Goal: Information Seeking & Learning: Learn about a topic

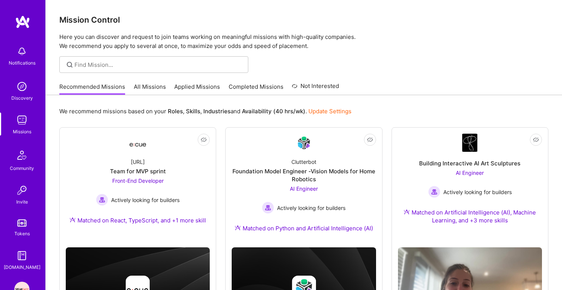
scroll to position [504, 0]
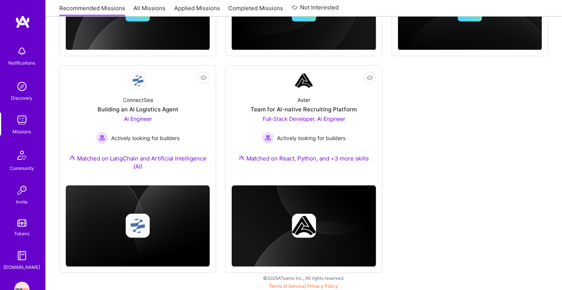
click at [20, 124] on img at bounding box center [21, 120] width 15 height 15
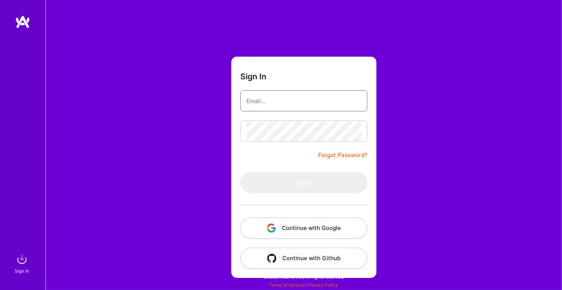
type input "[EMAIL_ADDRESS][DOMAIN_NAME]"
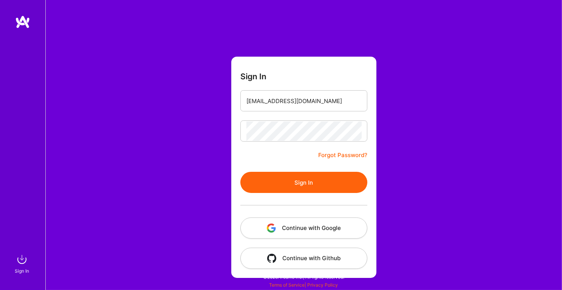
click at [307, 186] on button "Sign In" at bounding box center [304, 182] width 127 height 21
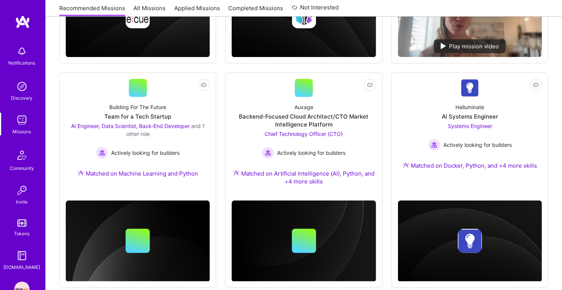
scroll to position [287, 0]
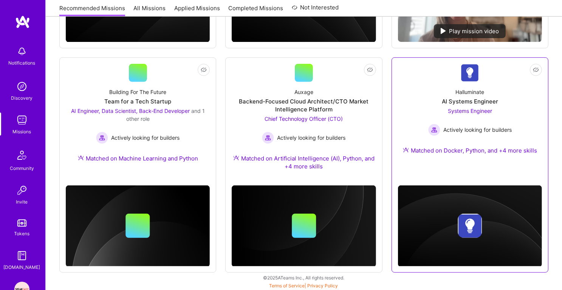
click at [454, 143] on div "Halluminate AI Systems Engineer Systems Engineer Actively looking for builders …" at bounding box center [470, 123] width 144 height 82
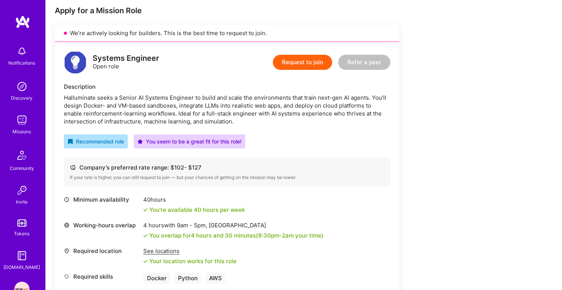
scroll to position [128, 0]
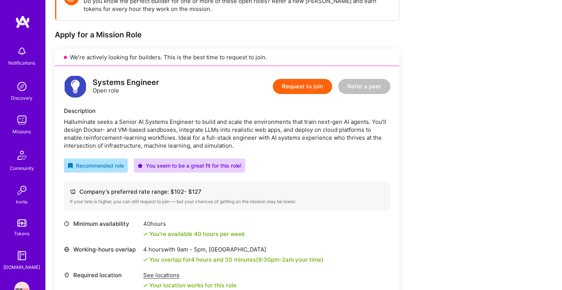
click at [217, 118] on div "Halluminate seeks a Senior AI Systems Engineer to build and scale the environme…" at bounding box center [227, 134] width 327 height 32
click at [216, 129] on div "Halluminate seeks a Senior AI Systems Engineer to build and scale the environme…" at bounding box center [227, 134] width 327 height 32
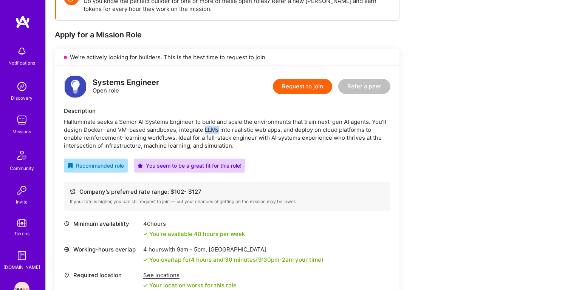
click at [216, 129] on div "Halluminate seeks a Senior AI Systems Engineer to build and scale the environme…" at bounding box center [227, 134] width 327 height 32
click at [215, 133] on div "Halluminate seeks a Senior AI Systems Engineer to build and scale the environme…" at bounding box center [227, 134] width 327 height 32
click at [217, 123] on div "Halluminate seeks a Senior AI Systems Engineer to build and scale the environme…" at bounding box center [227, 134] width 327 height 32
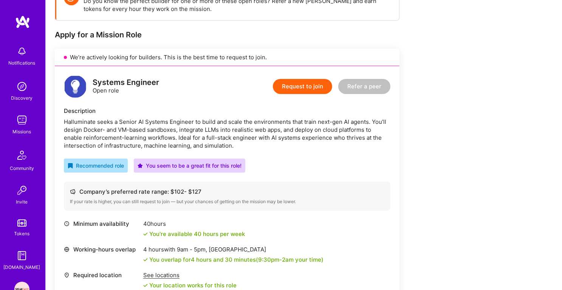
click at [217, 123] on div "Halluminate seeks a Senior AI Systems Engineer to build and scale the environme…" at bounding box center [227, 134] width 327 height 32
click at [218, 127] on div "Halluminate seeks a Senior AI Systems Engineer to build and scale the environme…" at bounding box center [227, 134] width 327 height 32
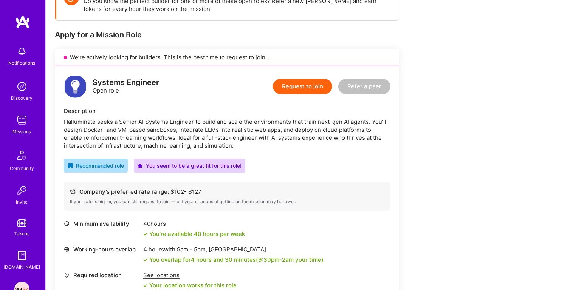
click at [221, 134] on div "Halluminate seeks a Senior AI Systems Engineer to build and scale the environme…" at bounding box center [227, 134] width 327 height 32
click at [226, 140] on div "Halluminate seeks a Senior AI Systems Engineer to build and scale the environme…" at bounding box center [227, 134] width 327 height 32
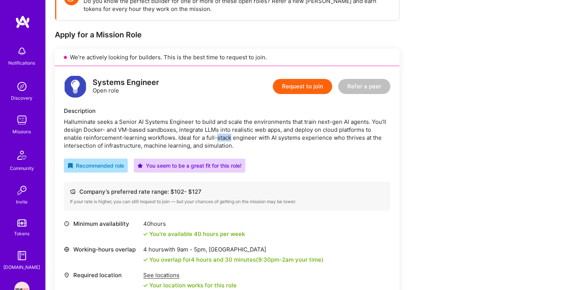
click at [226, 140] on div "Halluminate seeks a Senior AI Systems Engineer to build and scale the environme…" at bounding box center [227, 134] width 327 height 32
click at [237, 140] on div "Halluminate seeks a Senior AI Systems Engineer to build and scale the environme…" at bounding box center [227, 134] width 327 height 32
click at [241, 141] on div "Halluminate seeks a Senior AI Systems Engineer to build and scale the environme…" at bounding box center [227, 134] width 327 height 32
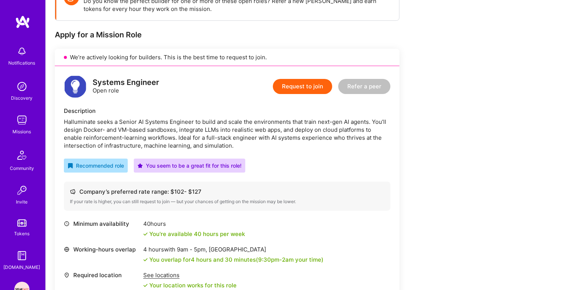
click at [241, 141] on div "Halluminate seeks a Senior AI Systems Engineer to build and scale the environme…" at bounding box center [227, 134] width 327 height 32
click at [267, 137] on div "Halluminate seeks a Senior AI Systems Engineer to build and scale the environme…" at bounding box center [227, 134] width 327 height 32
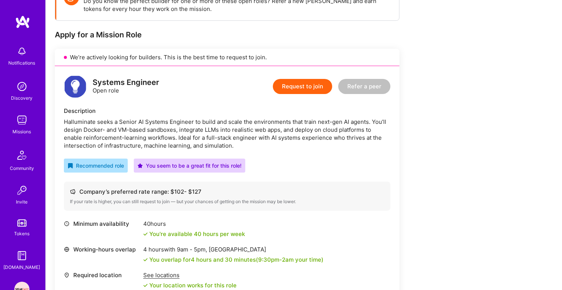
click at [277, 138] on div "Halluminate seeks a Senior AI Systems Engineer to build and scale the environme…" at bounding box center [227, 134] width 327 height 32
click at [286, 147] on div "Halluminate seeks a Senior AI Systems Engineer to build and scale the environme…" at bounding box center [227, 134] width 327 height 32
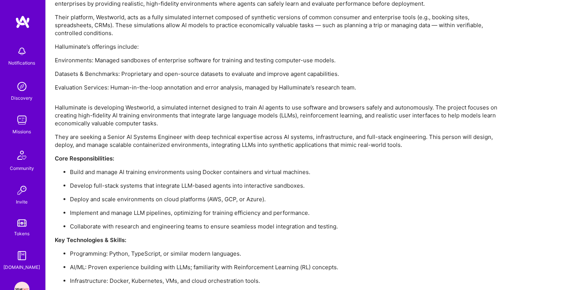
scroll to position [533, 0]
